Goal: Task Accomplishment & Management: Use online tool/utility

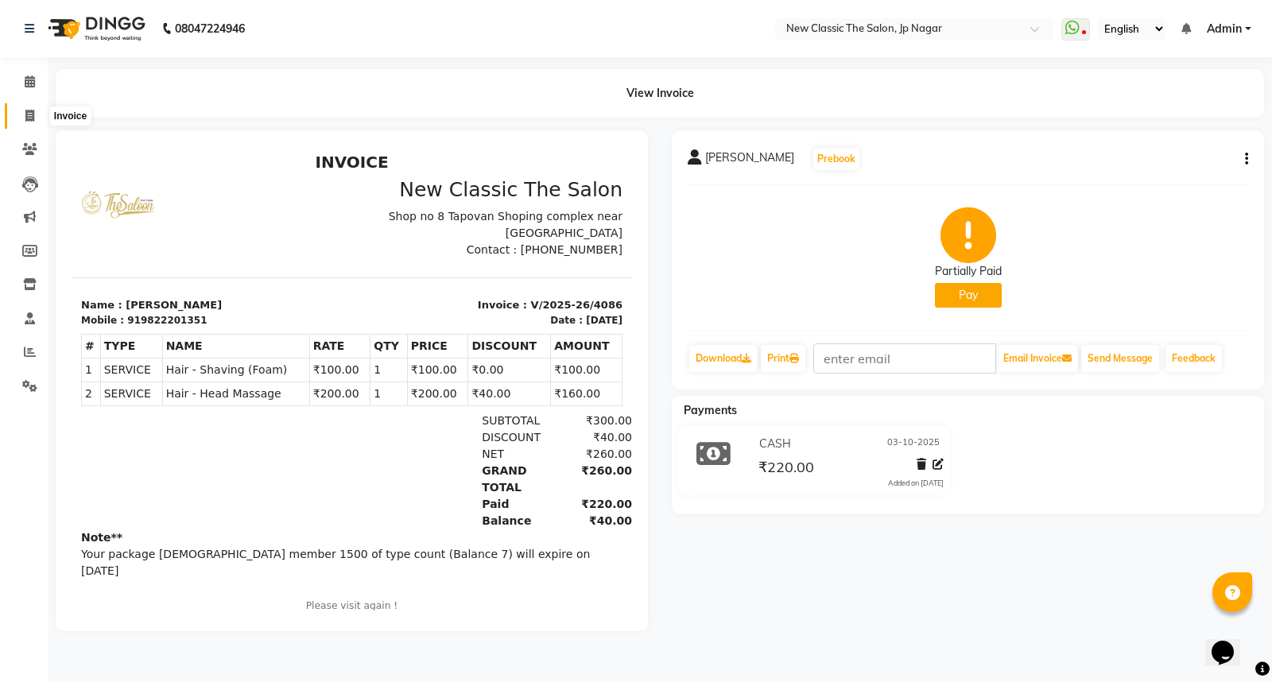
click at [21, 114] on span at bounding box center [30, 116] width 28 height 18
select select "service"
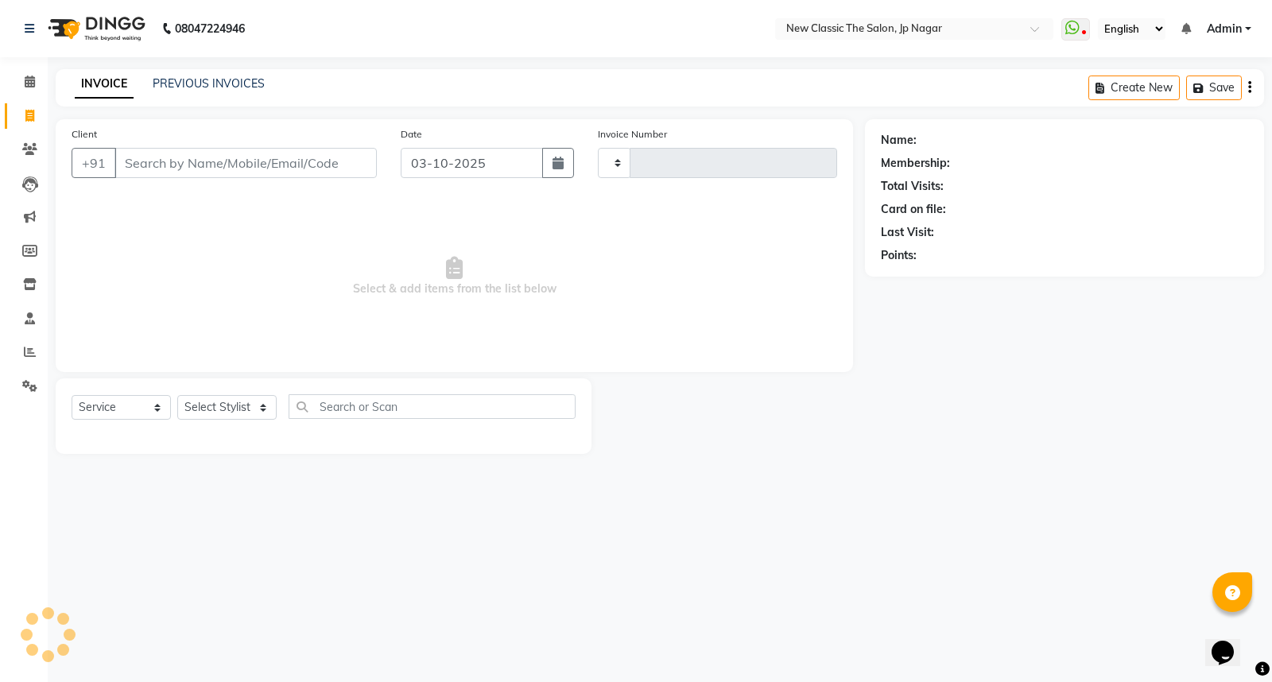
type input "4087"
select select "4678"
click at [163, 167] on input "Client" at bounding box center [245, 163] width 262 height 30
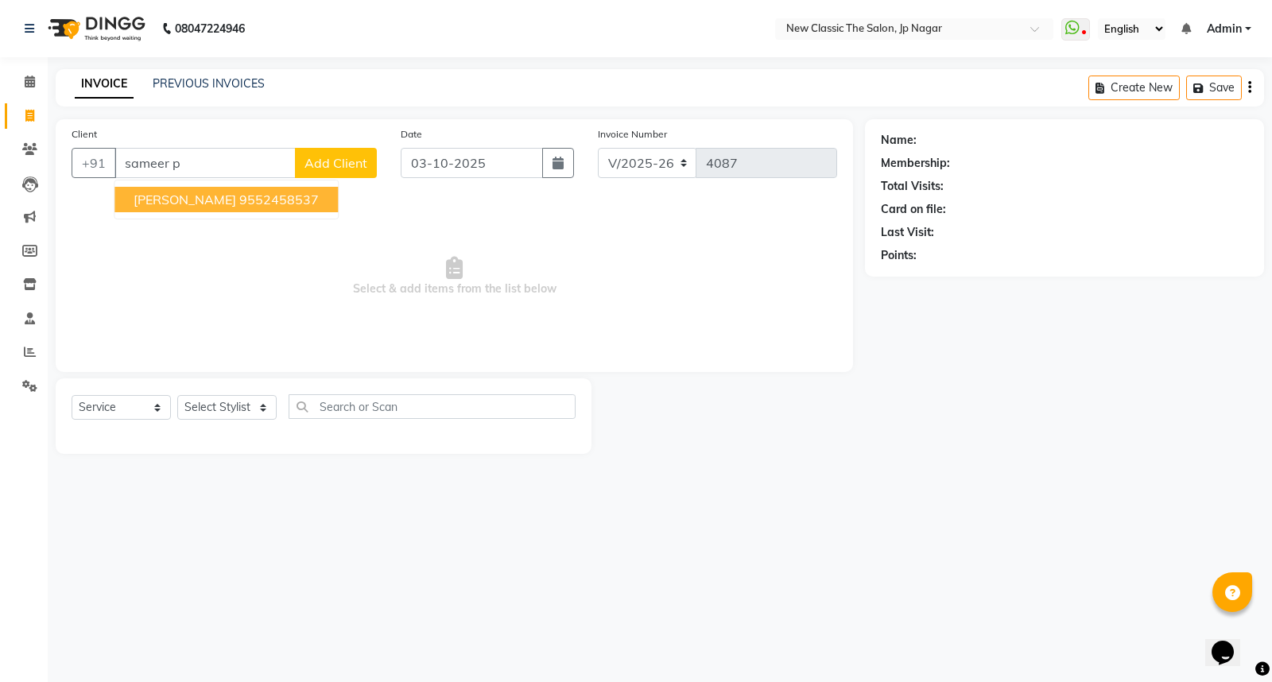
click at [203, 196] on span "[PERSON_NAME]" at bounding box center [185, 200] width 103 height 16
type input "9552458537"
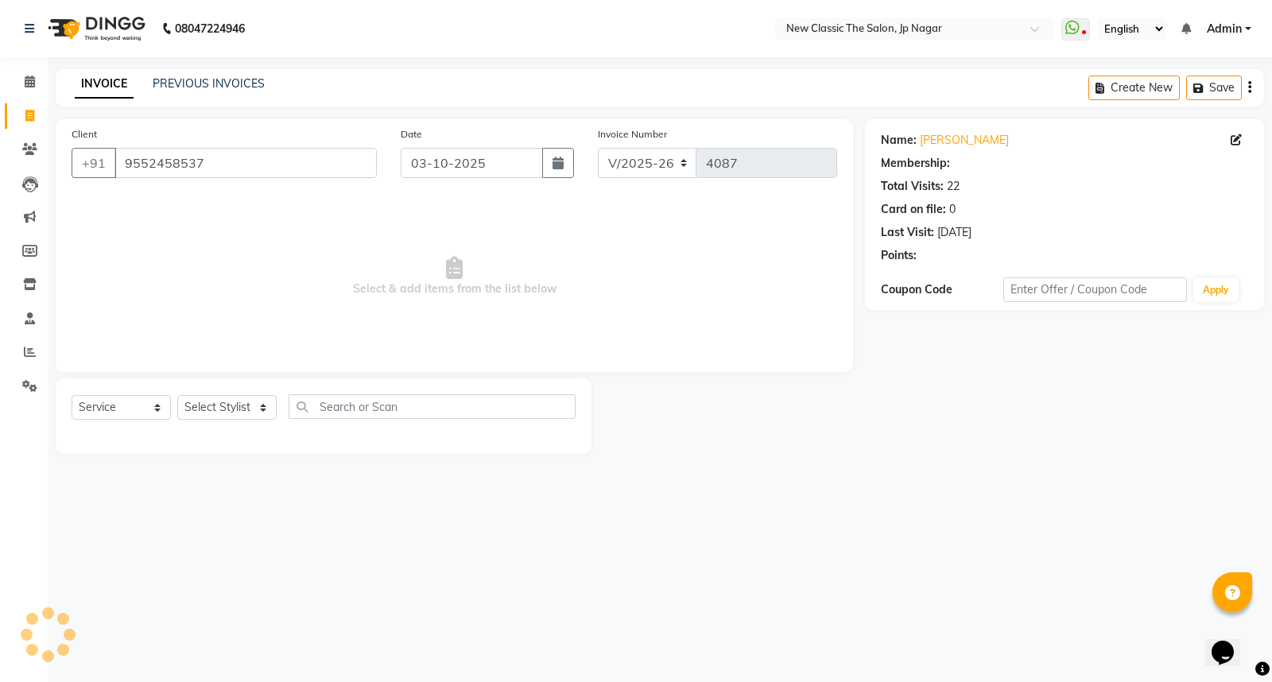
select select "1: Object"
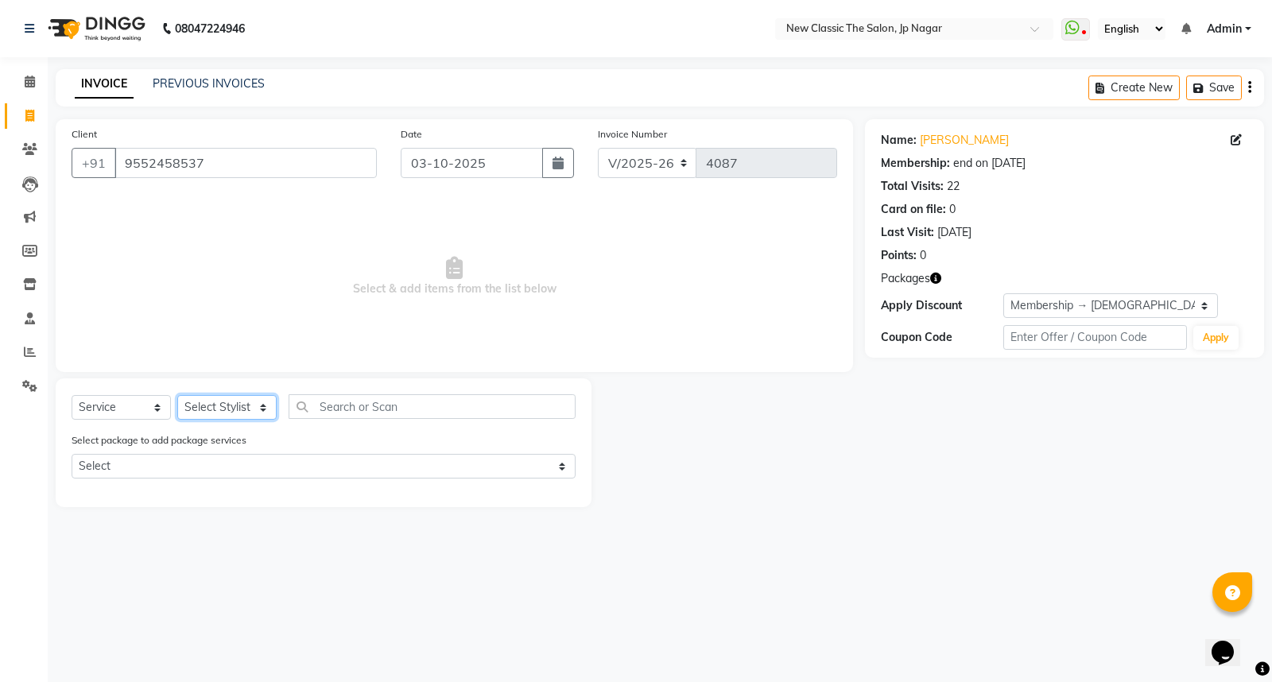
click at [235, 410] on select "Select Stylist Amit [PERSON_NAME] [PERSON_NAME] [PERSON_NAME] Manager [PERSON_N…" at bounding box center [226, 407] width 99 height 25
select select "27631"
click at [177, 396] on select "Select Stylist Amit [PERSON_NAME] [PERSON_NAME] [PERSON_NAME] Manager [PERSON_N…" at bounding box center [226, 407] width 99 height 25
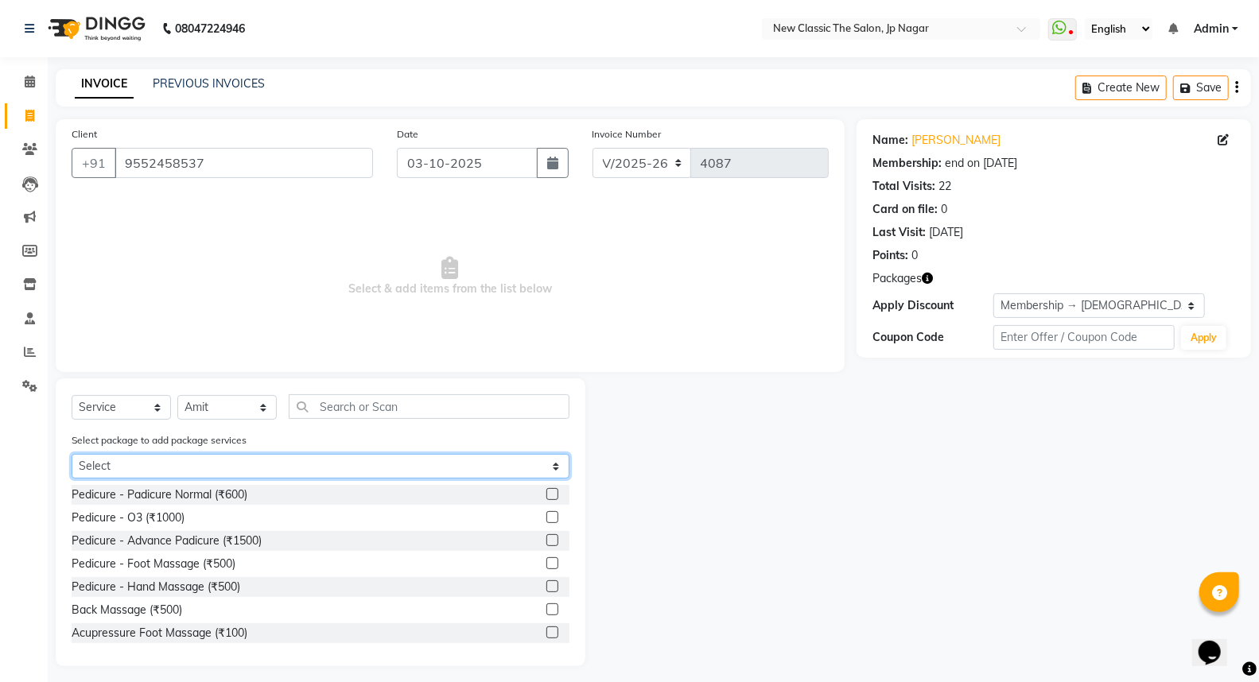
click at [186, 463] on select "Select [DEMOGRAPHIC_DATA] member 1500" at bounding box center [321, 466] width 498 height 25
select select "1: Object"
click at [72, 454] on select "Select [DEMOGRAPHIC_DATA] member 1500" at bounding box center [321, 466] width 498 height 25
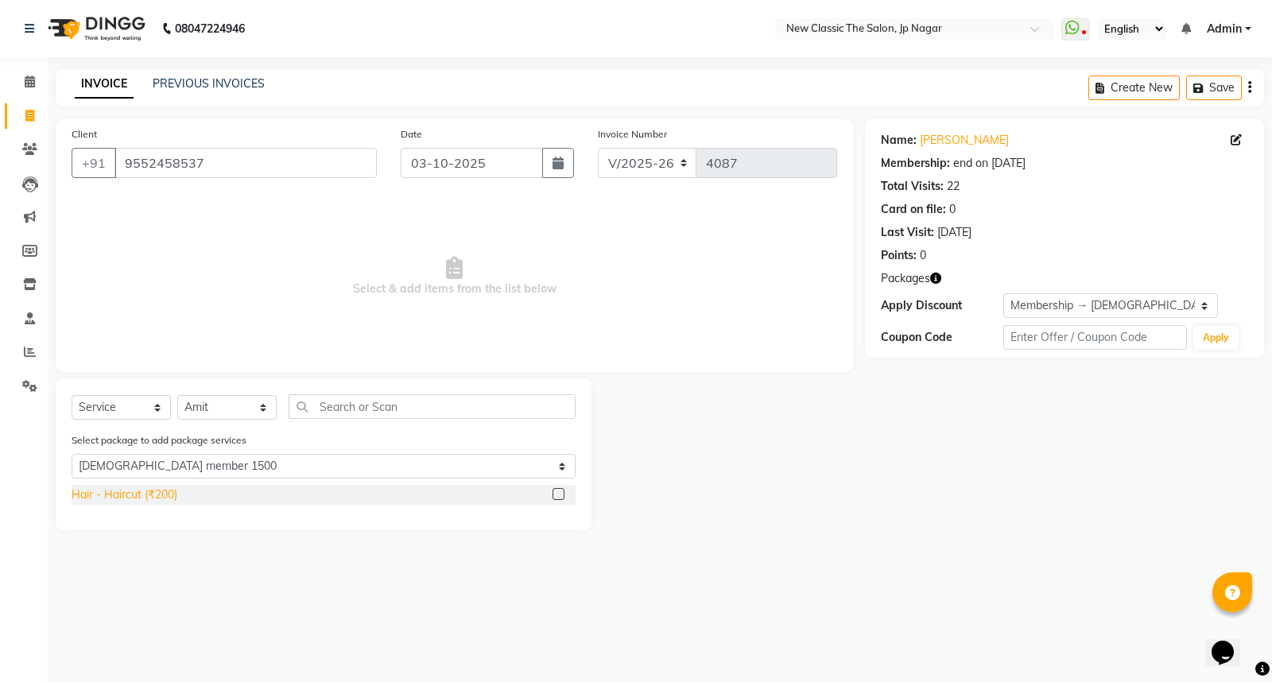
click at [160, 499] on div "Hair - Haircut (₹200)" at bounding box center [125, 495] width 106 height 17
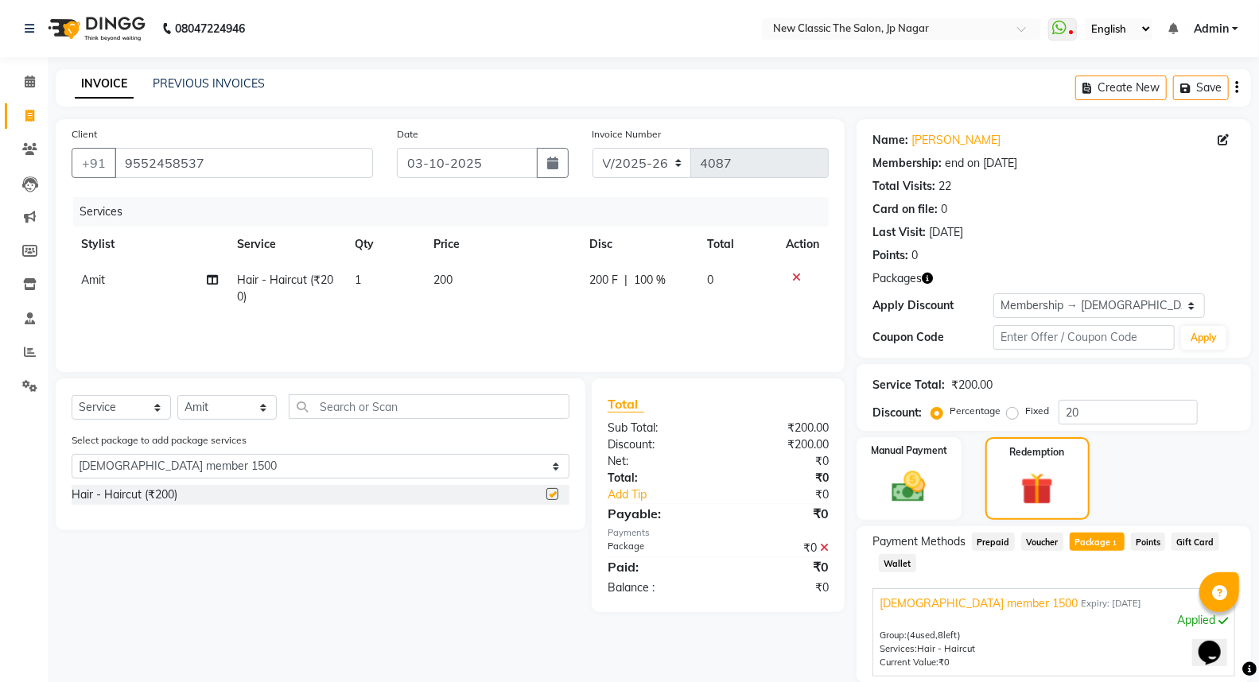
checkbox input "false"
click at [402, 407] on input "text" at bounding box center [429, 406] width 281 height 25
type input "s"
select select "0: undefined"
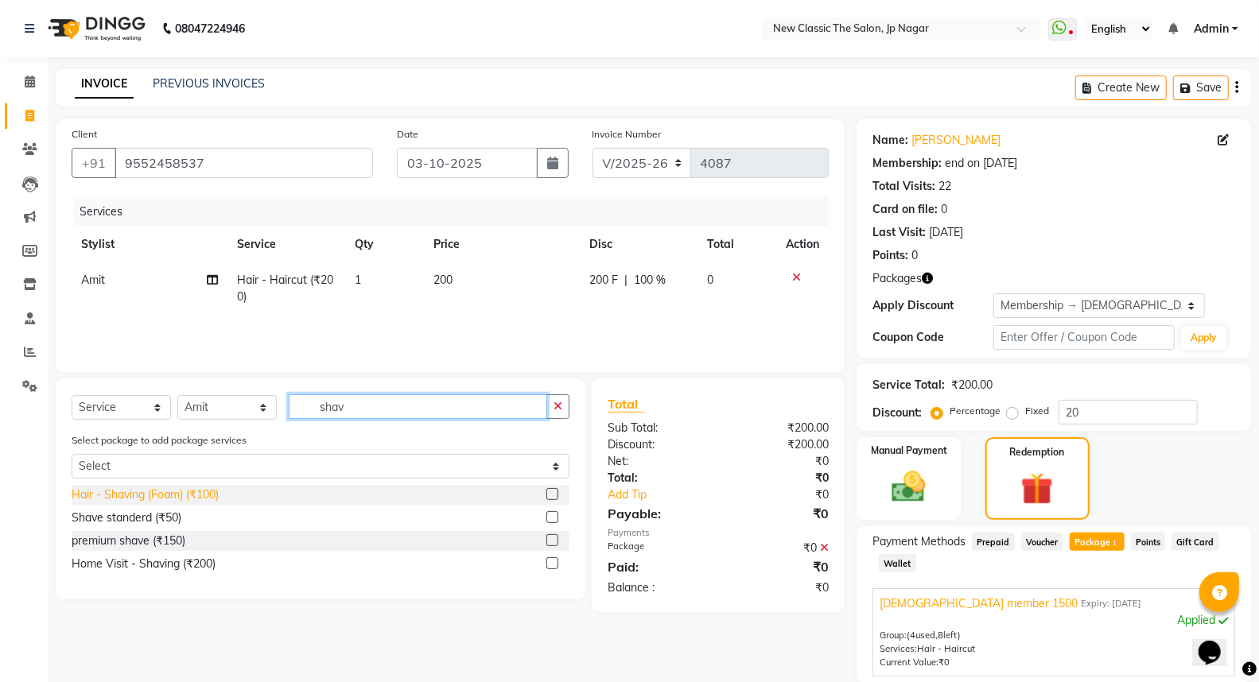
type input "shav"
click at [173, 502] on div "Hair - Shaving (Foam) (₹100)" at bounding box center [145, 495] width 147 height 17
checkbox input "false"
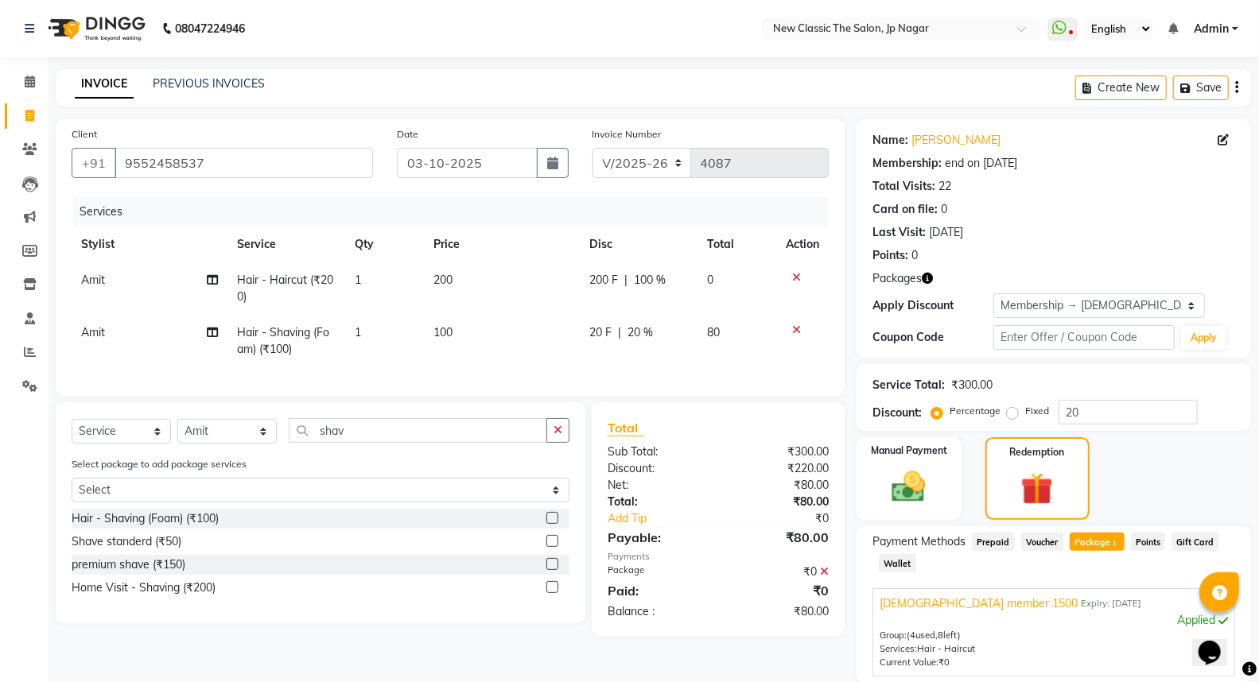
scroll to position [146, 0]
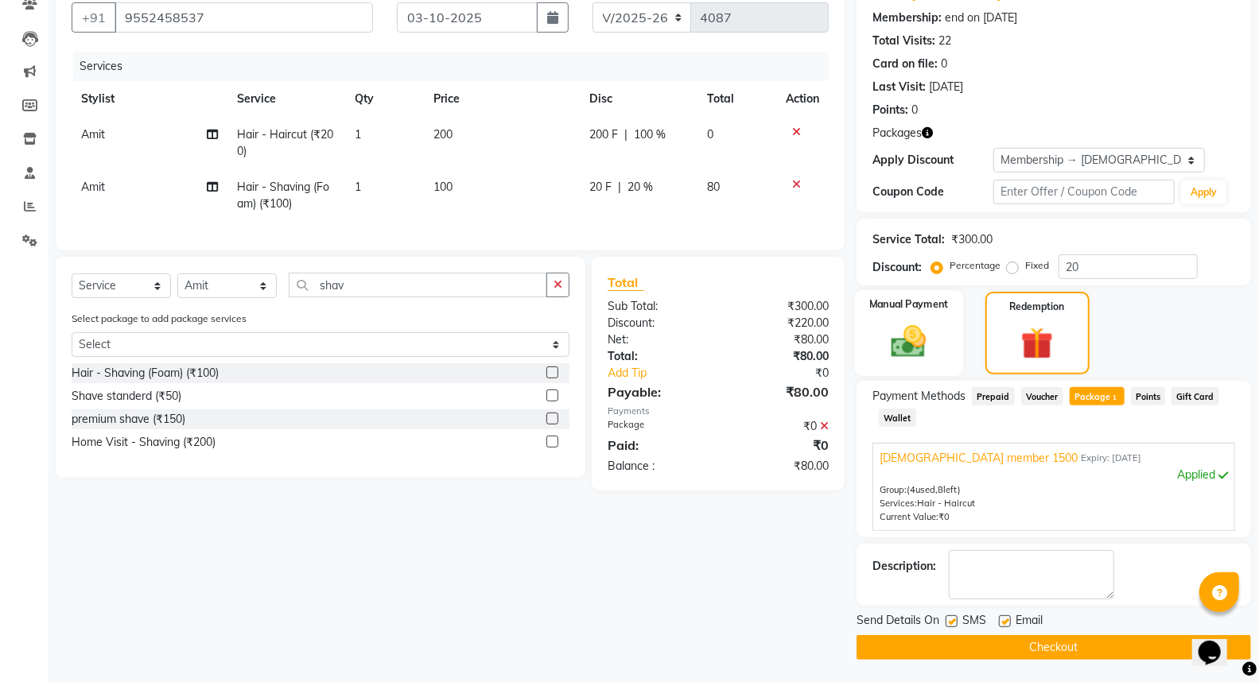
click at [891, 343] on img at bounding box center [908, 341] width 56 height 41
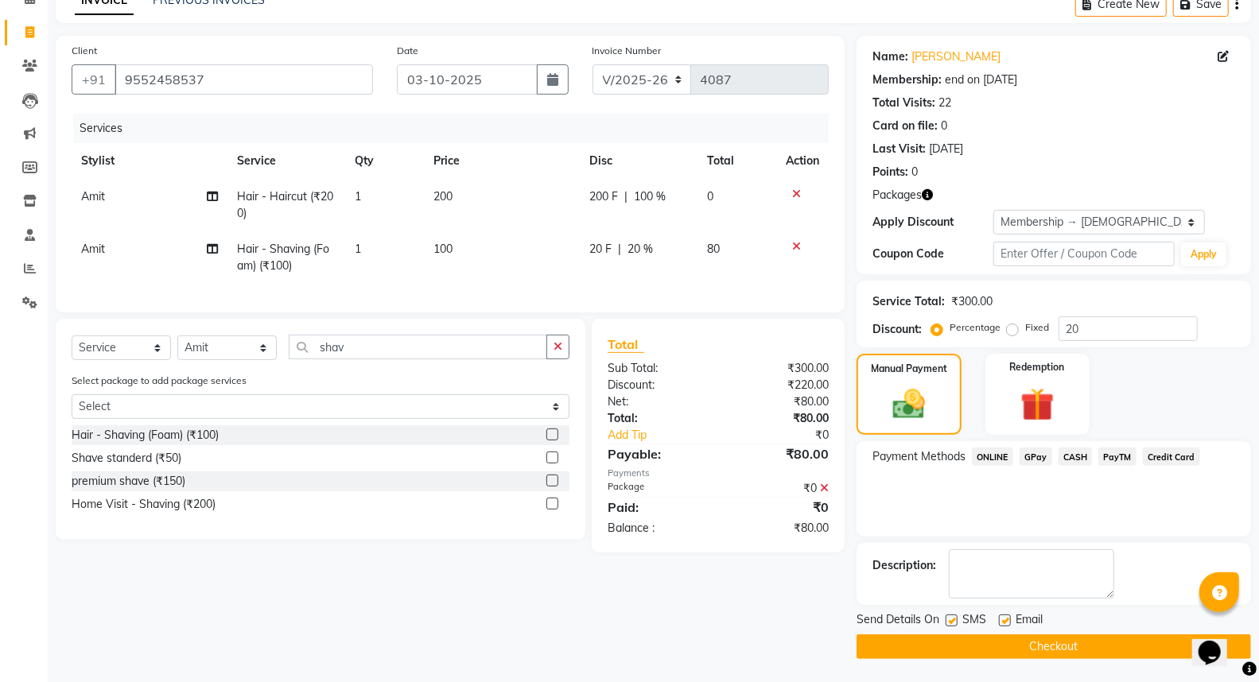
click at [998, 456] on span "ONLINE" at bounding box center [992, 457] width 41 height 18
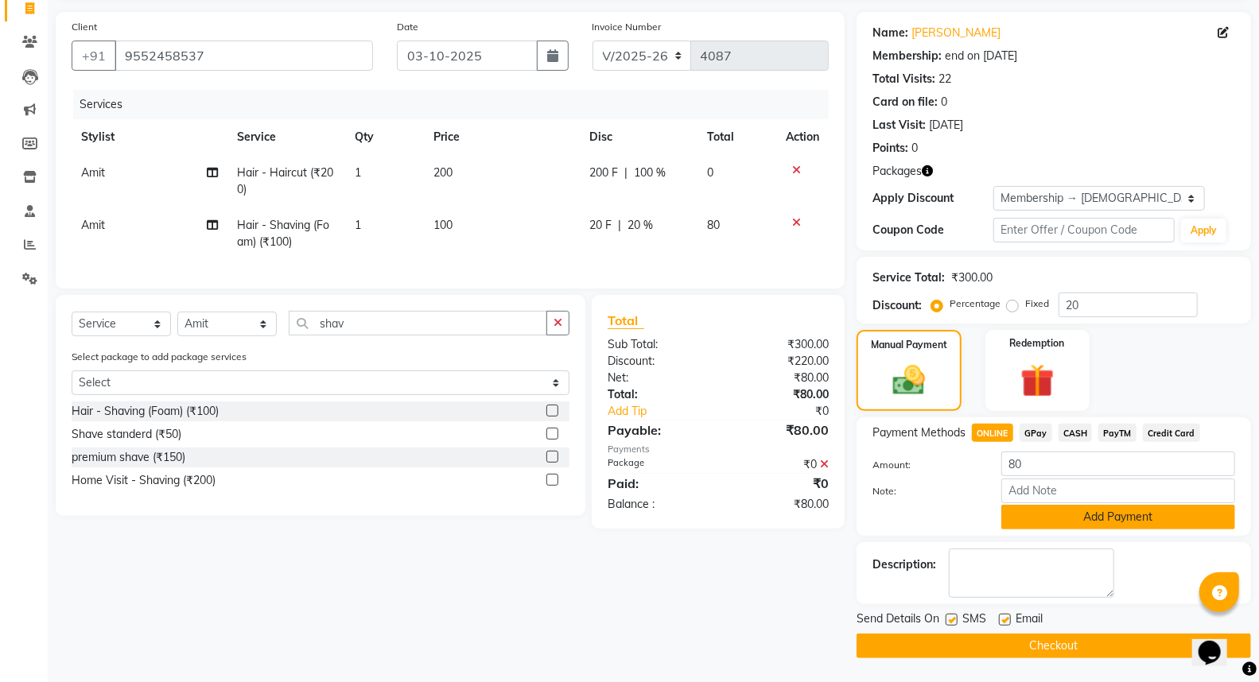
click at [1042, 521] on button "Add Payment" at bounding box center [1118, 517] width 234 height 25
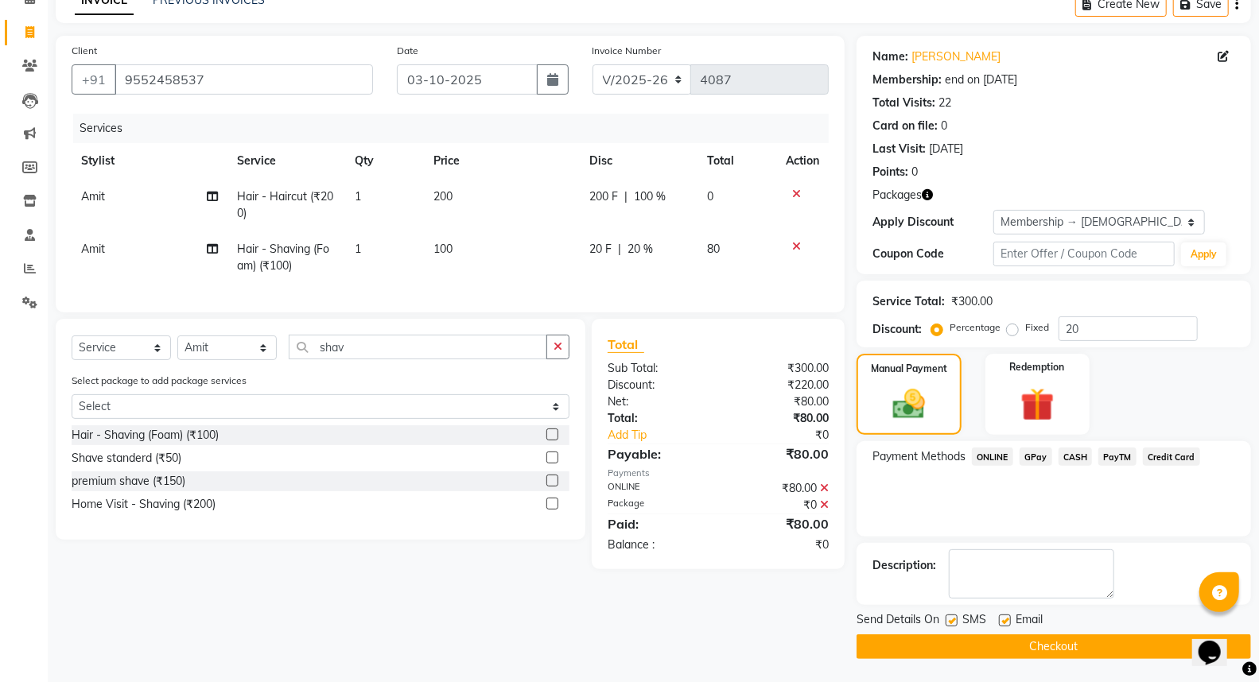
click at [625, 259] on td "20 F | 20 %" at bounding box center [639, 257] width 118 height 52
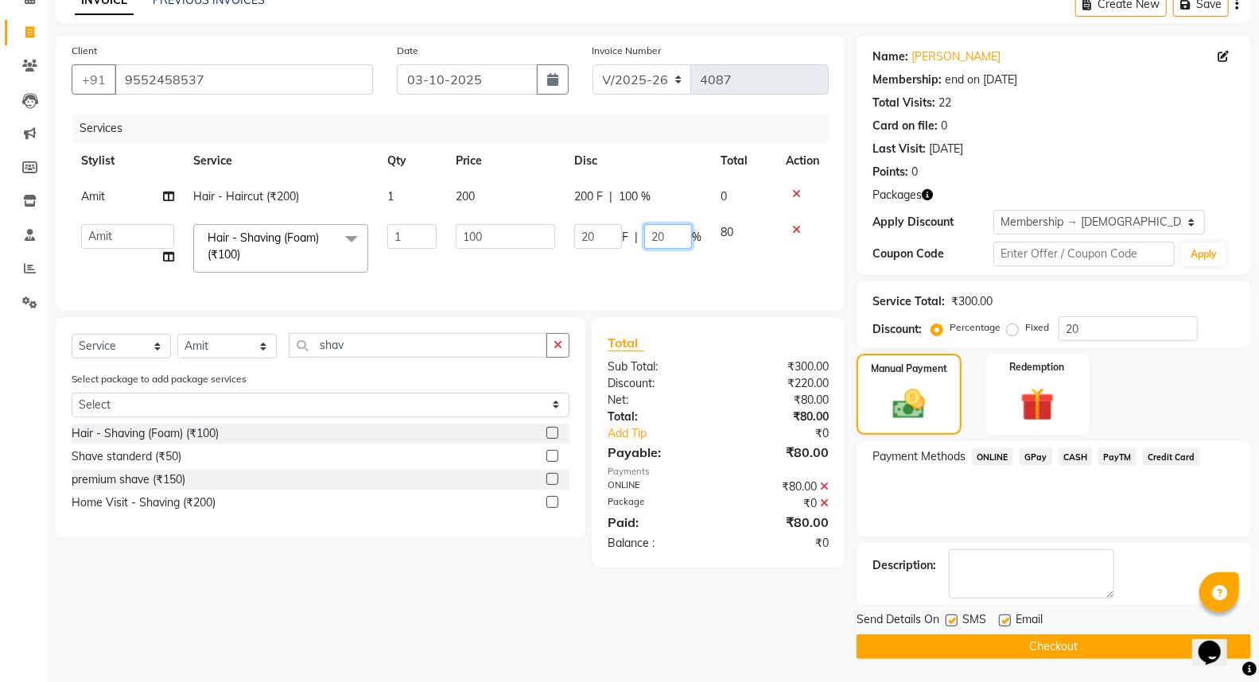
click at [641, 229] on div "20 F | 20 %" at bounding box center [637, 236] width 127 height 25
type input "0"
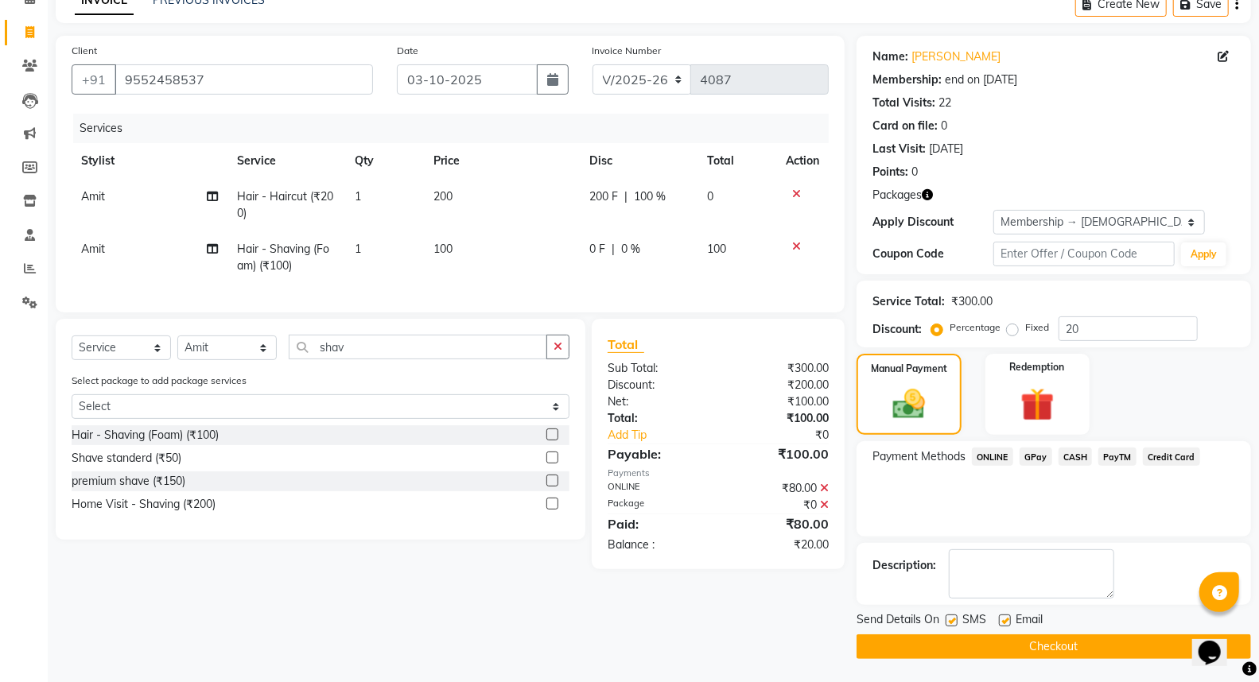
click at [650, 263] on td "0 F | 0 %" at bounding box center [639, 257] width 118 height 52
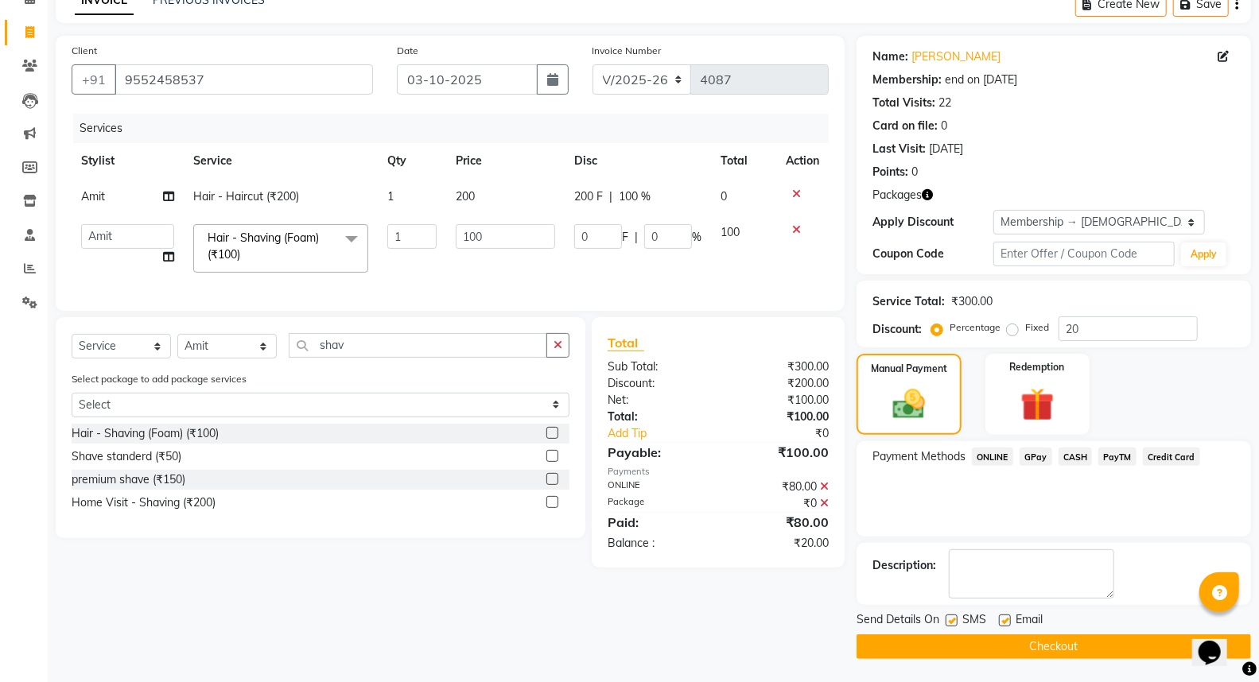
click at [989, 455] on span "ONLINE" at bounding box center [992, 457] width 41 height 18
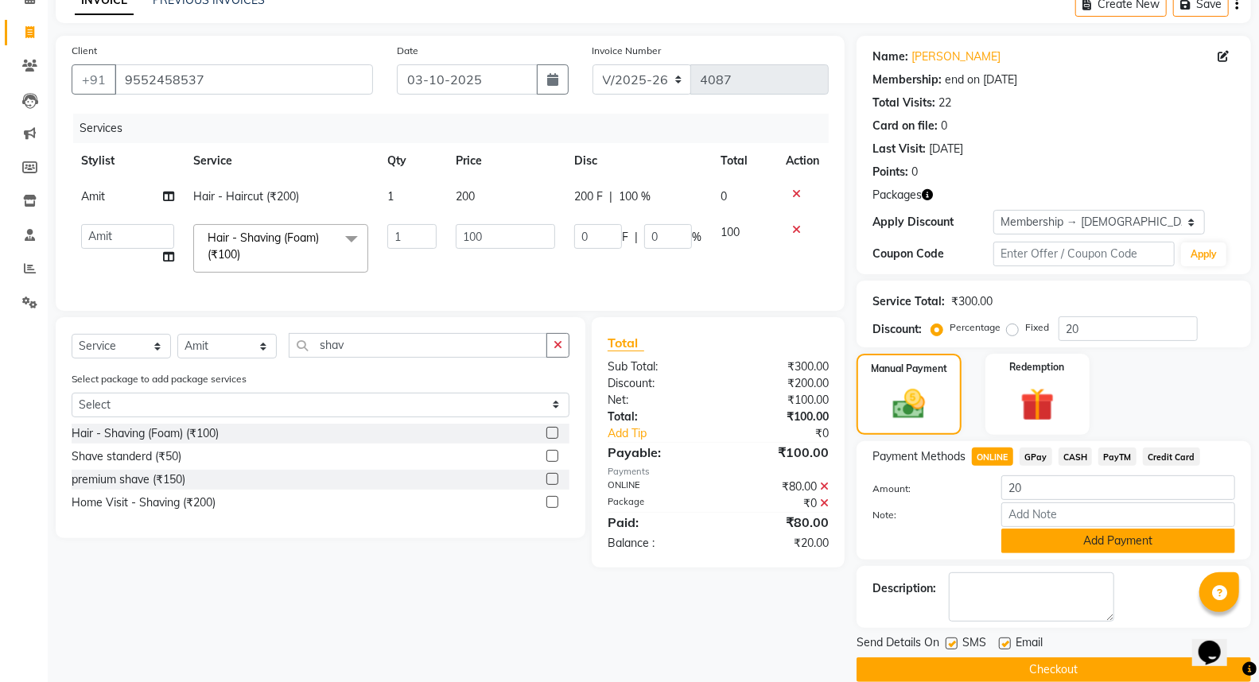
click at [1034, 545] on button "Add Payment" at bounding box center [1118, 541] width 234 height 25
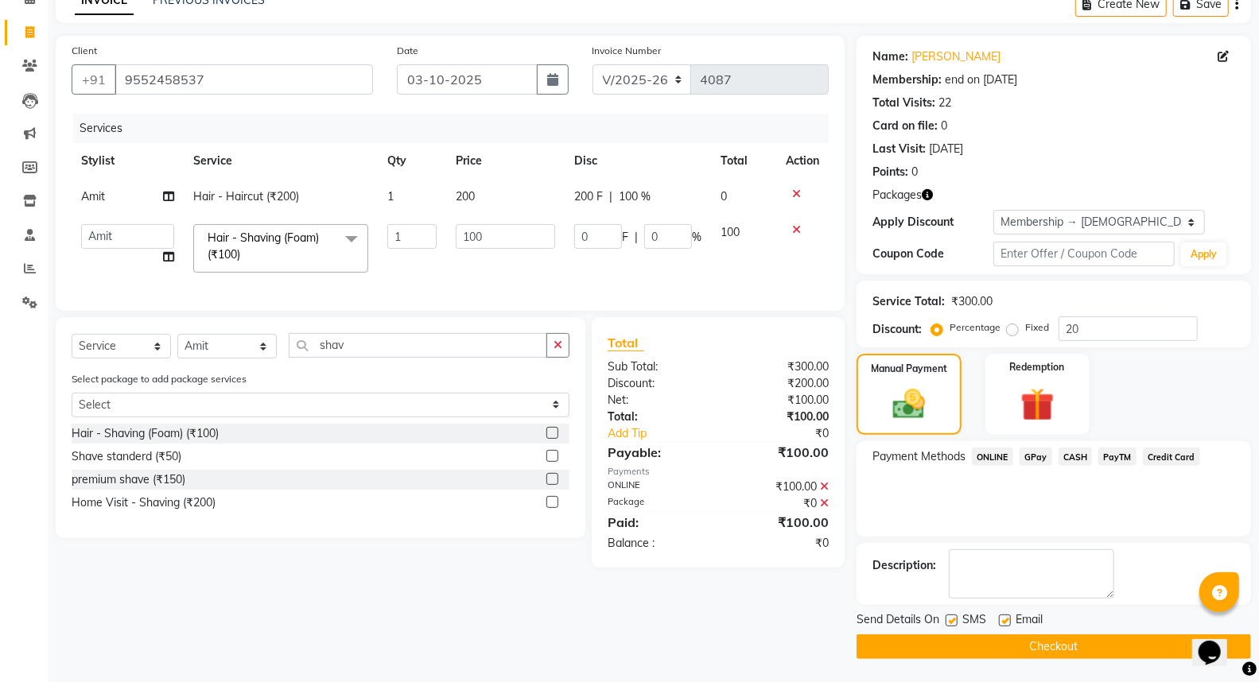
click at [1010, 650] on button "Checkout" at bounding box center [1053, 647] width 394 height 25
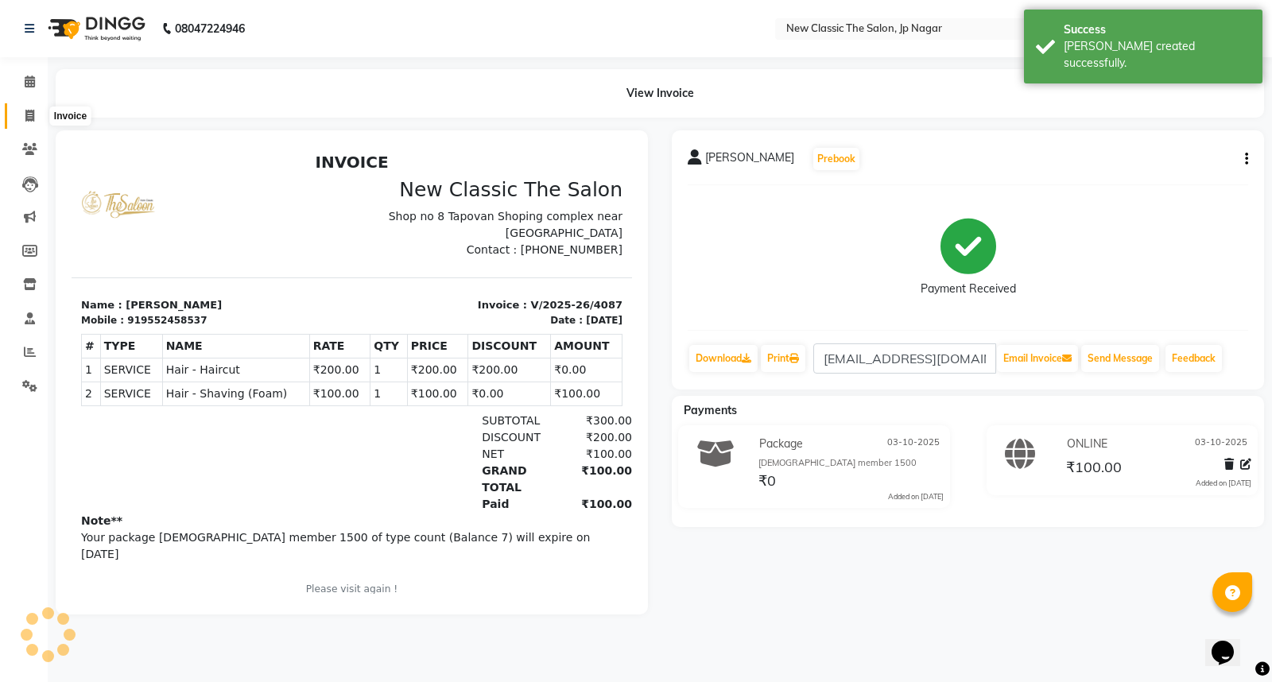
click at [25, 120] on icon at bounding box center [29, 116] width 9 height 12
select select "4678"
select select "service"
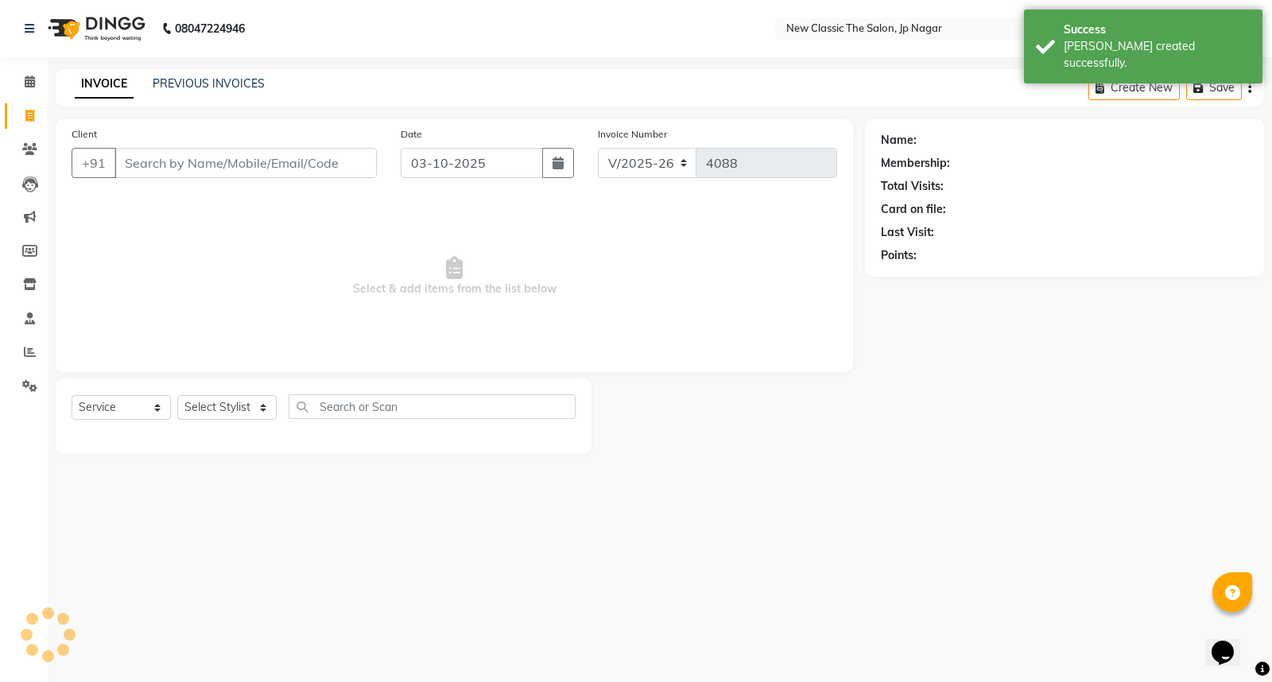
click at [163, 162] on input "Client" at bounding box center [245, 163] width 262 height 30
